Goal: Task Accomplishment & Management: Manage account settings

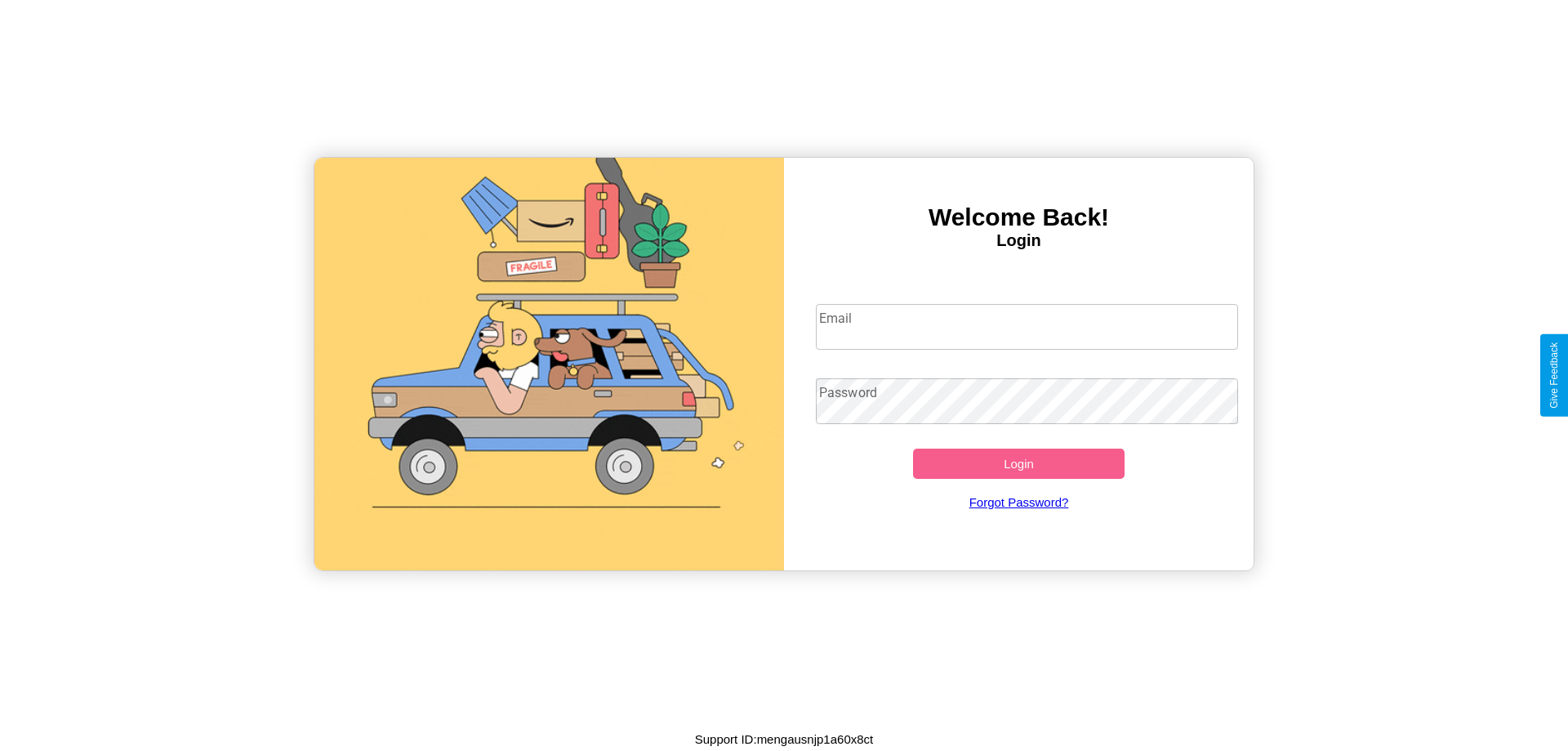
click at [1027, 326] on input "Email" at bounding box center [1027, 326] width 423 height 45
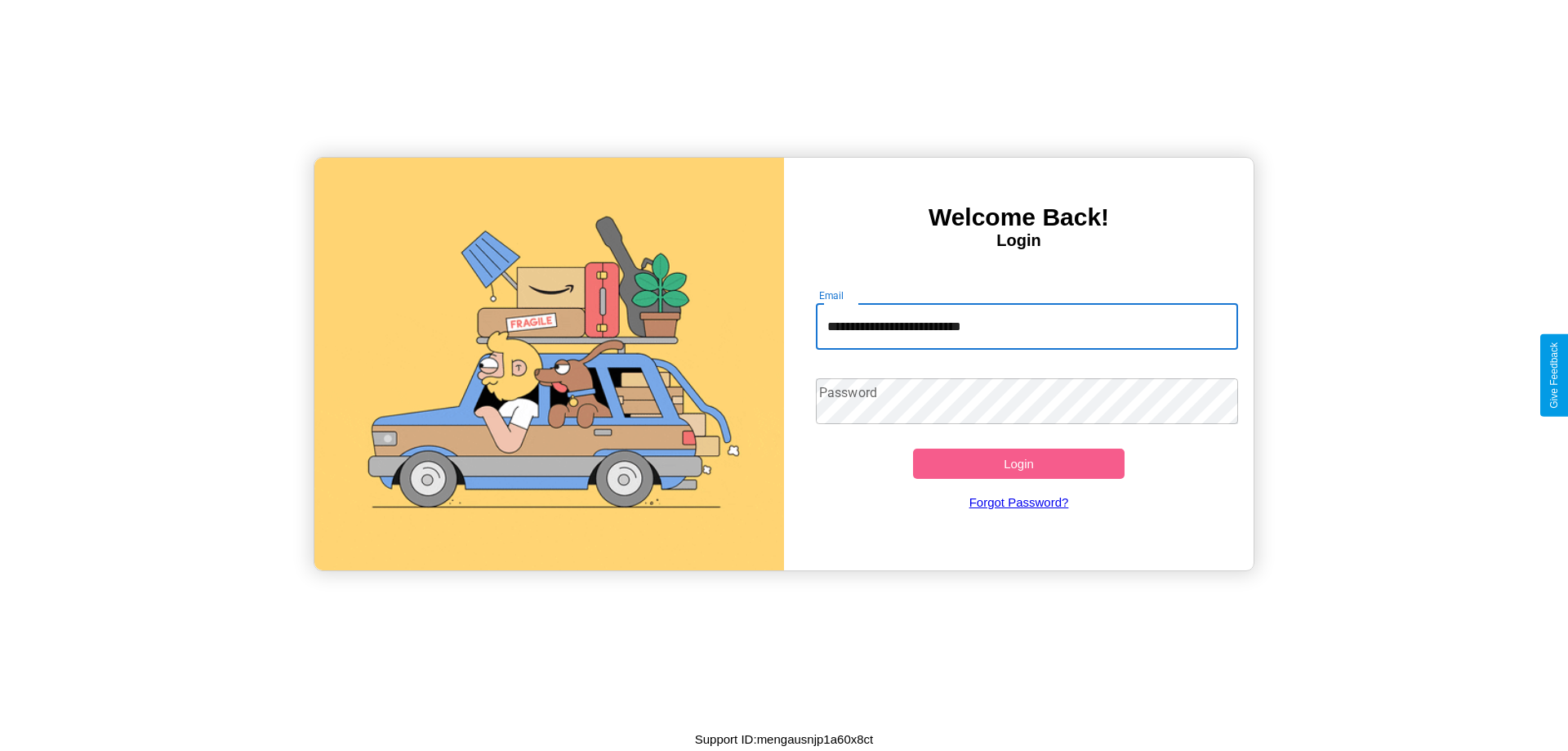
type input "**********"
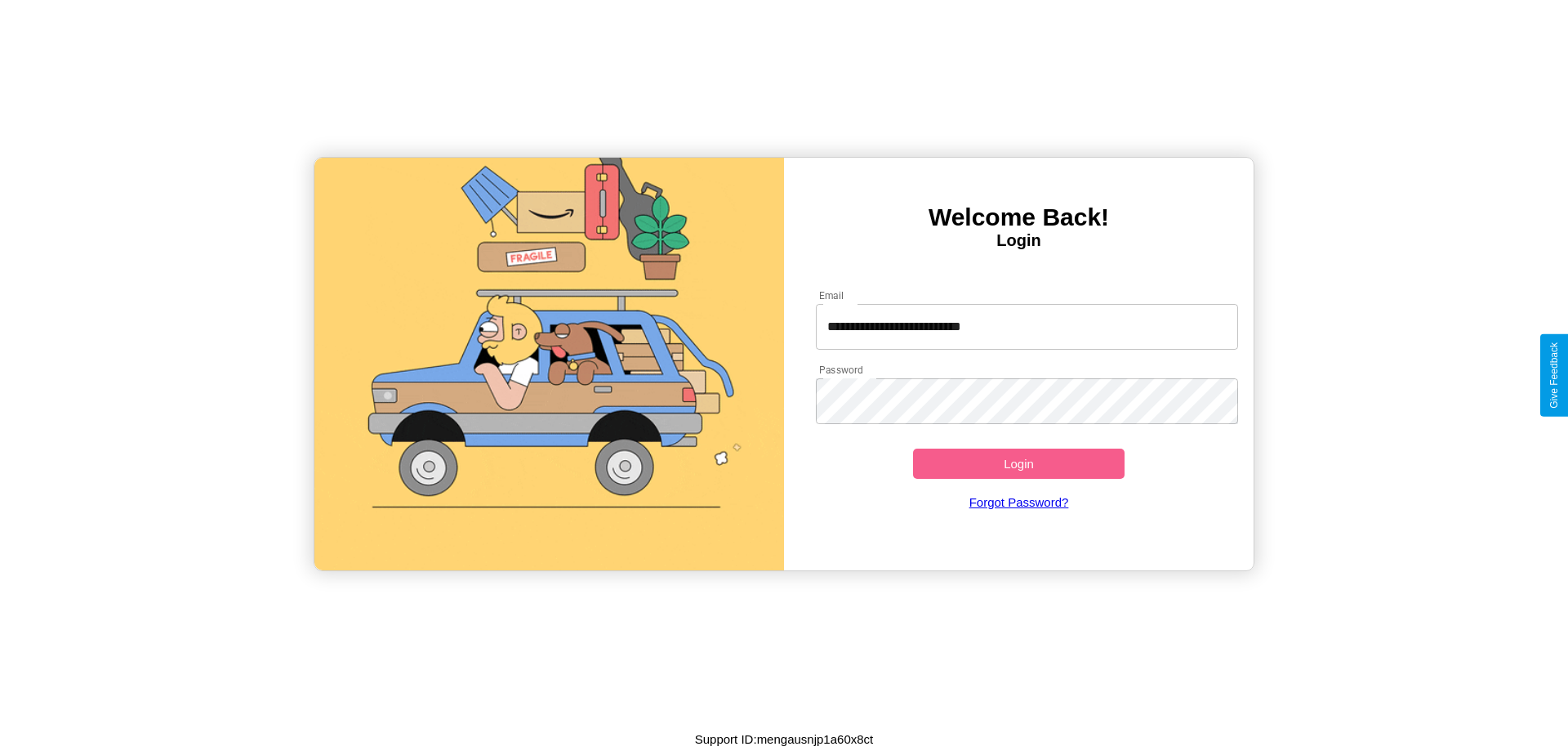
click at [1019, 463] on button "Login" at bounding box center [1019, 463] width 212 height 30
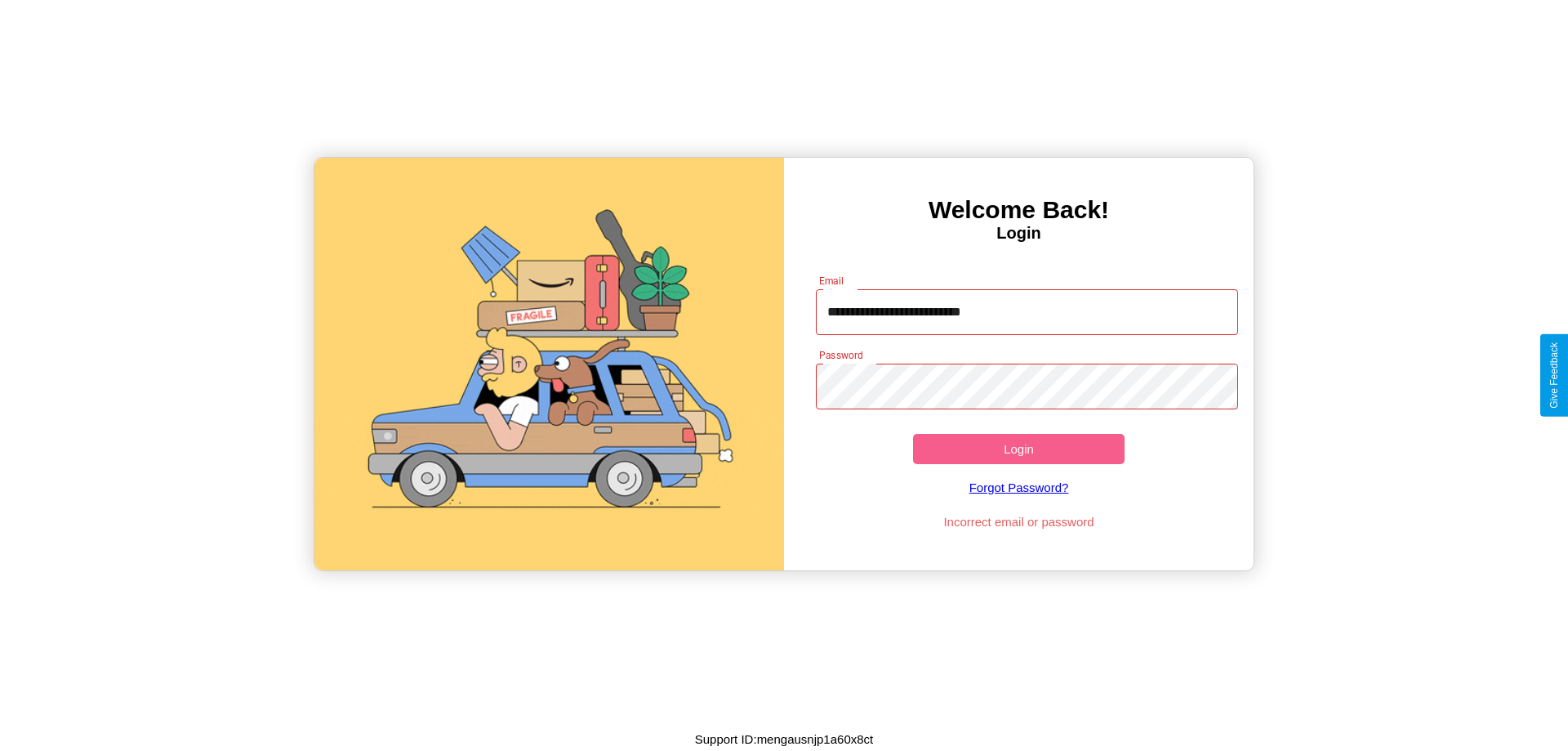
click at [1019, 448] on button "Login" at bounding box center [1019, 449] width 212 height 30
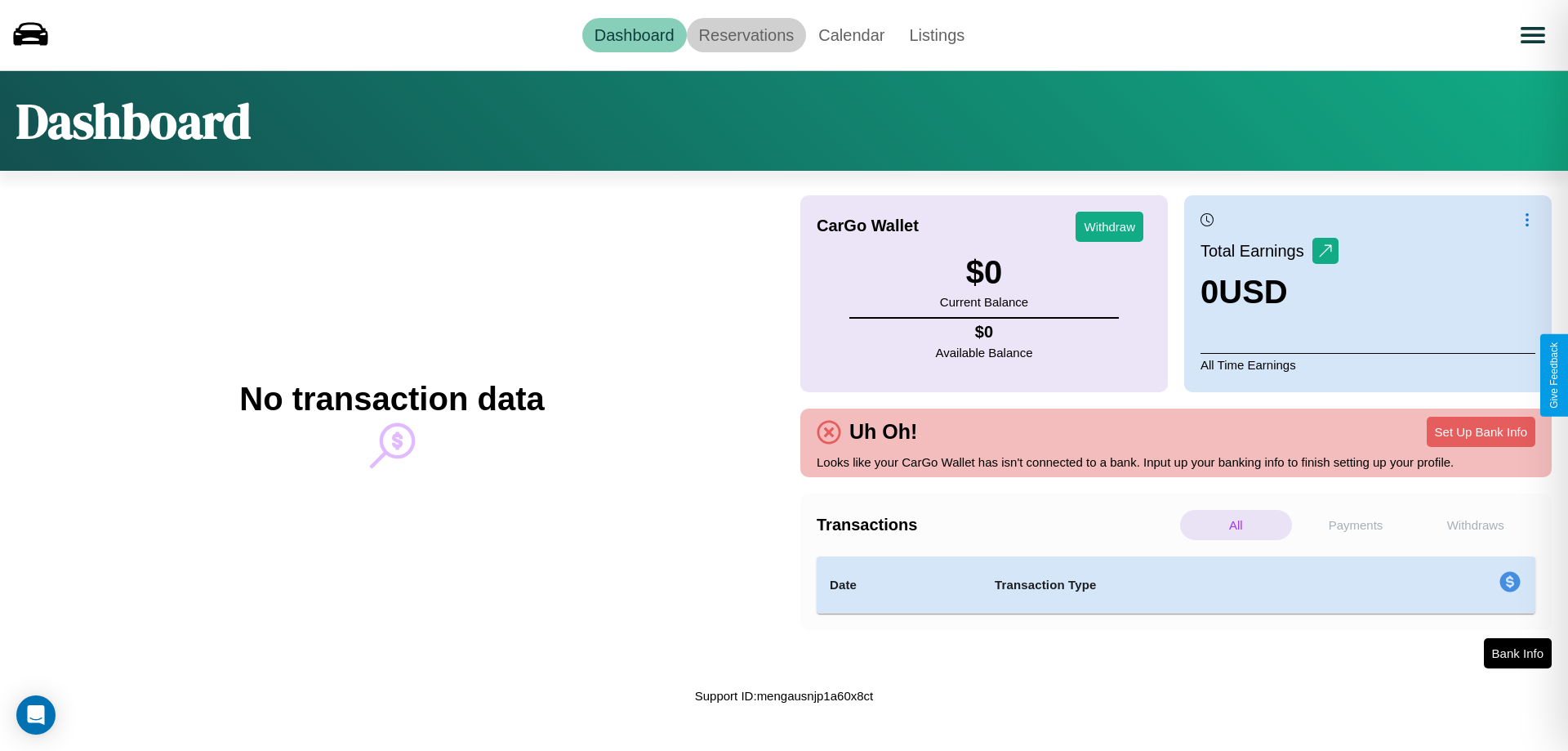
click at [745, 35] on link "Reservations" at bounding box center [746, 35] width 120 height 35
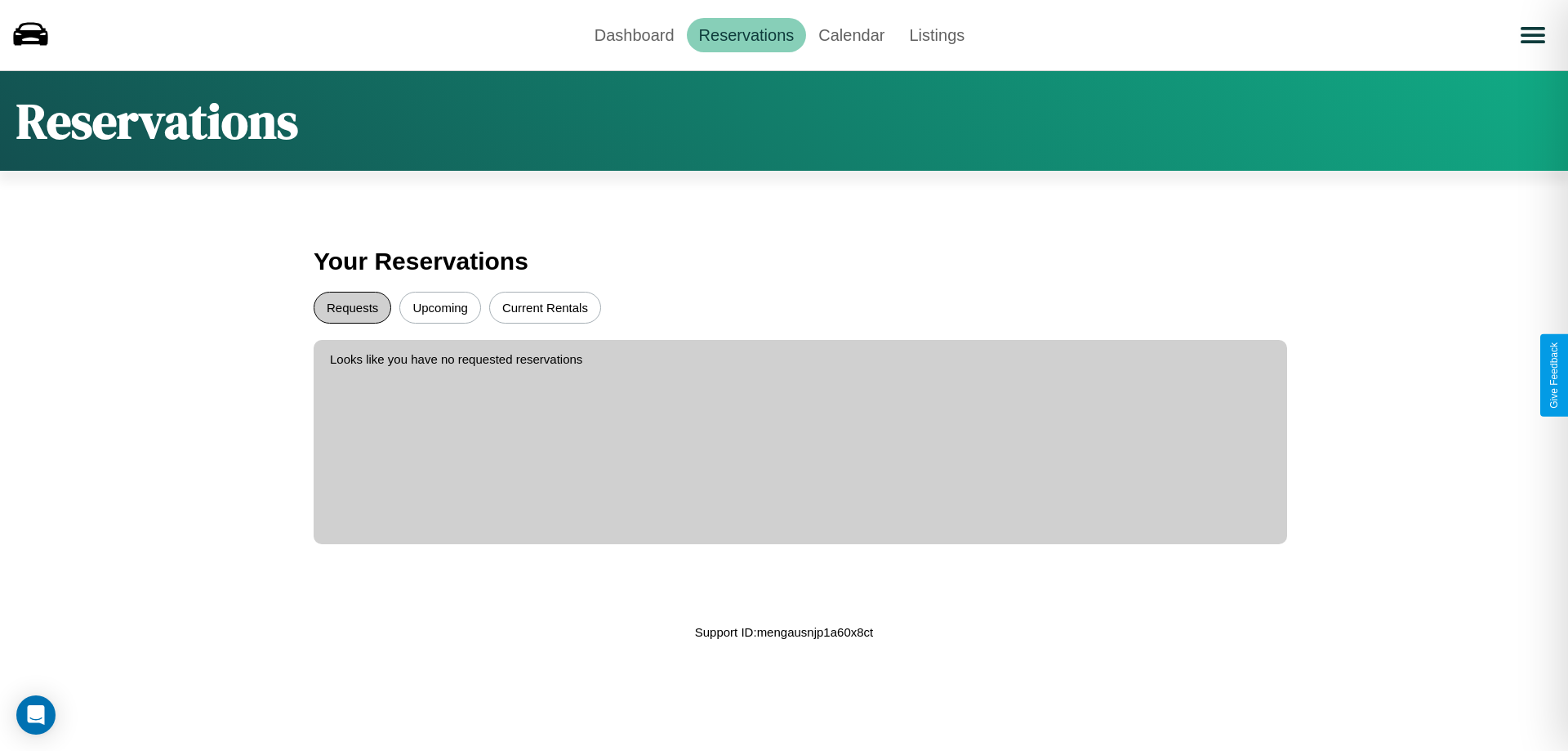
click at [352, 307] on button "Requests" at bounding box center [352, 307] width 77 height 32
click at [440, 307] on button "Upcoming" at bounding box center [440, 307] width 82 height 32
